Goal: Task Accomplishment & Management: Manage account settings

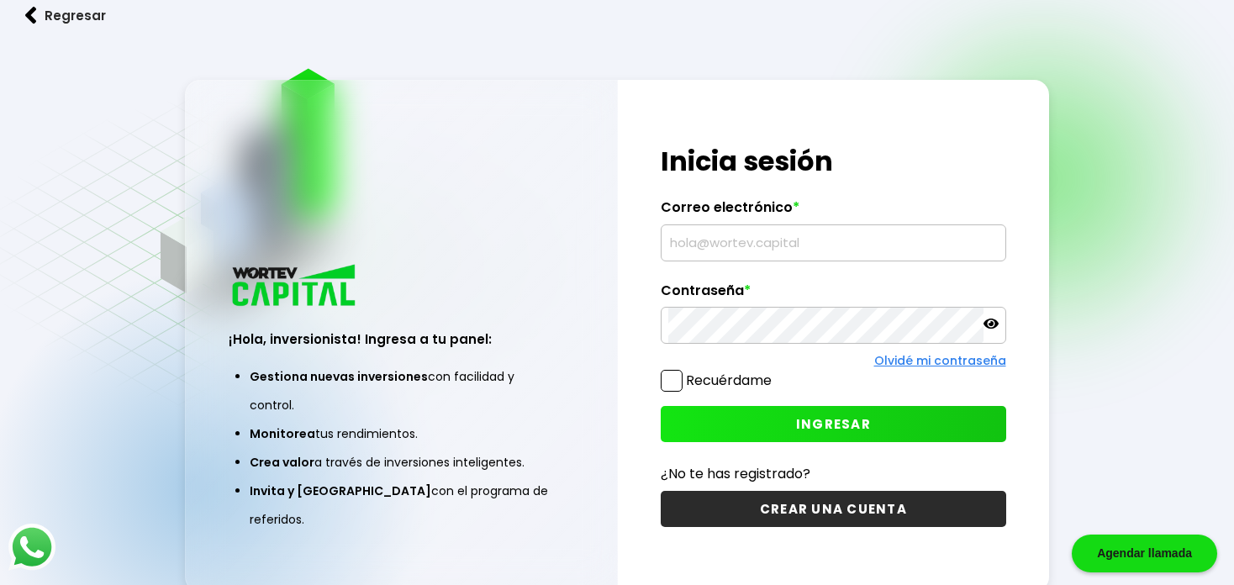
type input "[EMAIL_ADDRESS][DOMAIN_NAME]"
click at [716, 384] on label "Recuérdame" at bounding box center [729, 380] width 86 height 19
click at [775, 372] on input "Recuérdame" at bounding box center [775, 372] width 0 height 0
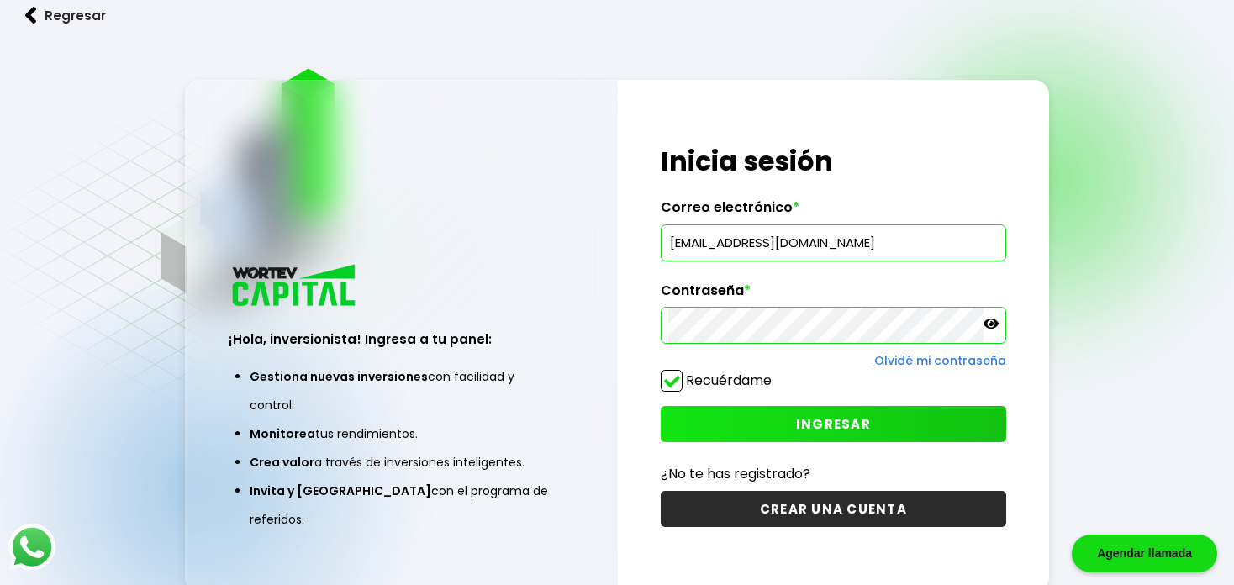
click at [740, 414] on button "INGRESAR" at bounding box center [833, 424] width 345 height 36
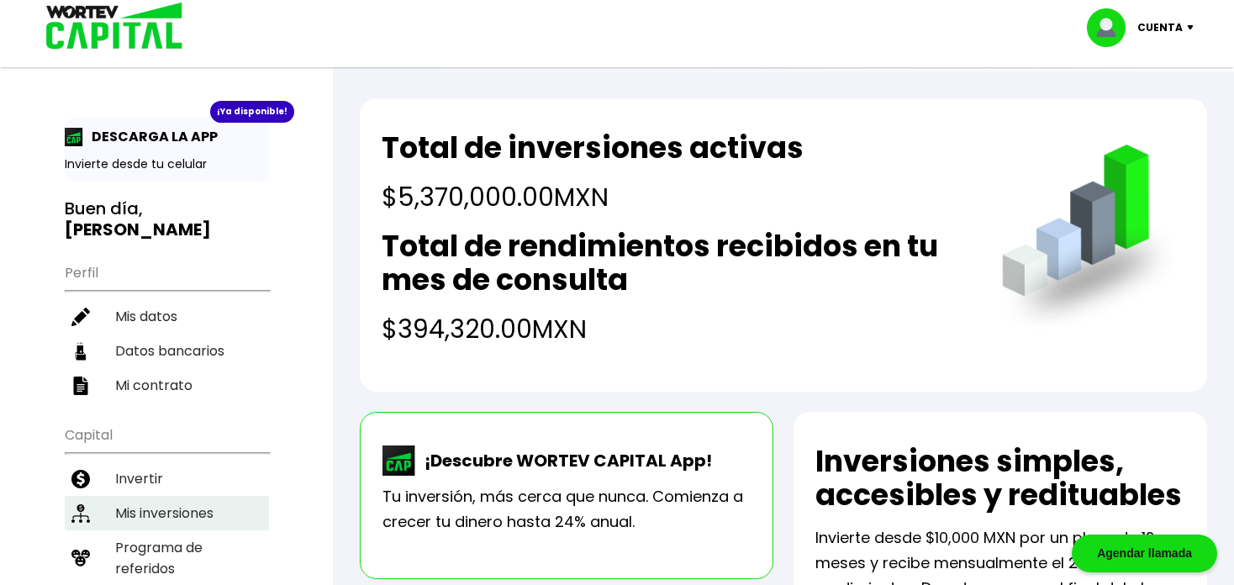
click at [142, 496] on li "Mis inversiones" at bounding box center [167, 513] width 204 height 34
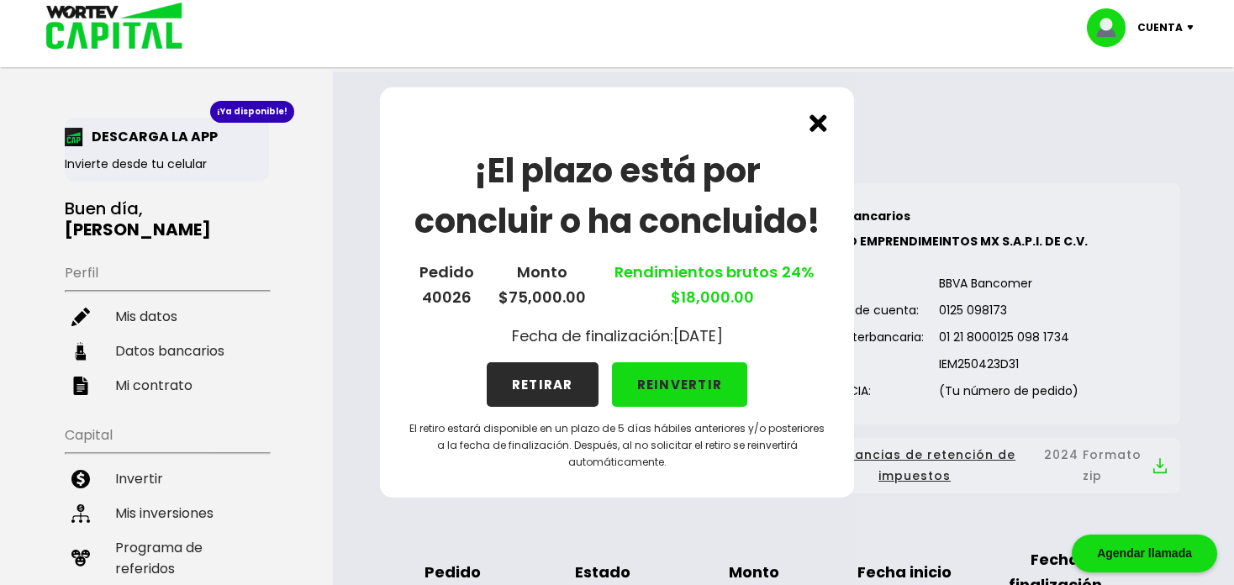
click at [518, 380] on button "RETIRAR" at bounding box center [543, 384] width 112 height 45
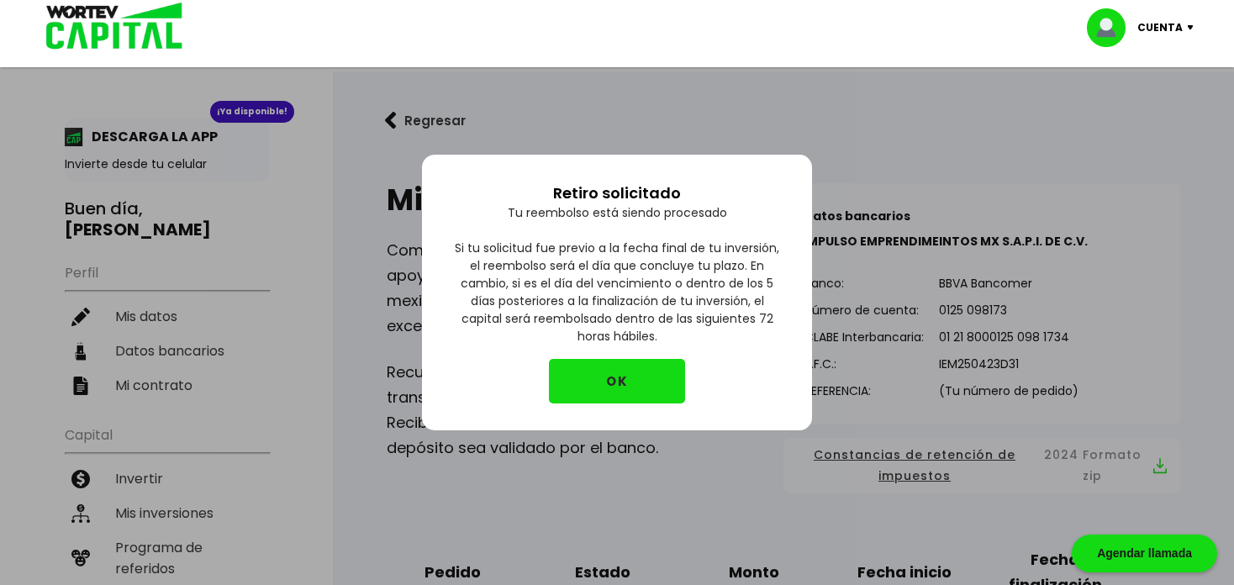
click at [611, 383] on button "OK" at bounding box center [617, 381] width 136 height 45
